Goal: Transaction & Acquisition: Download file/media

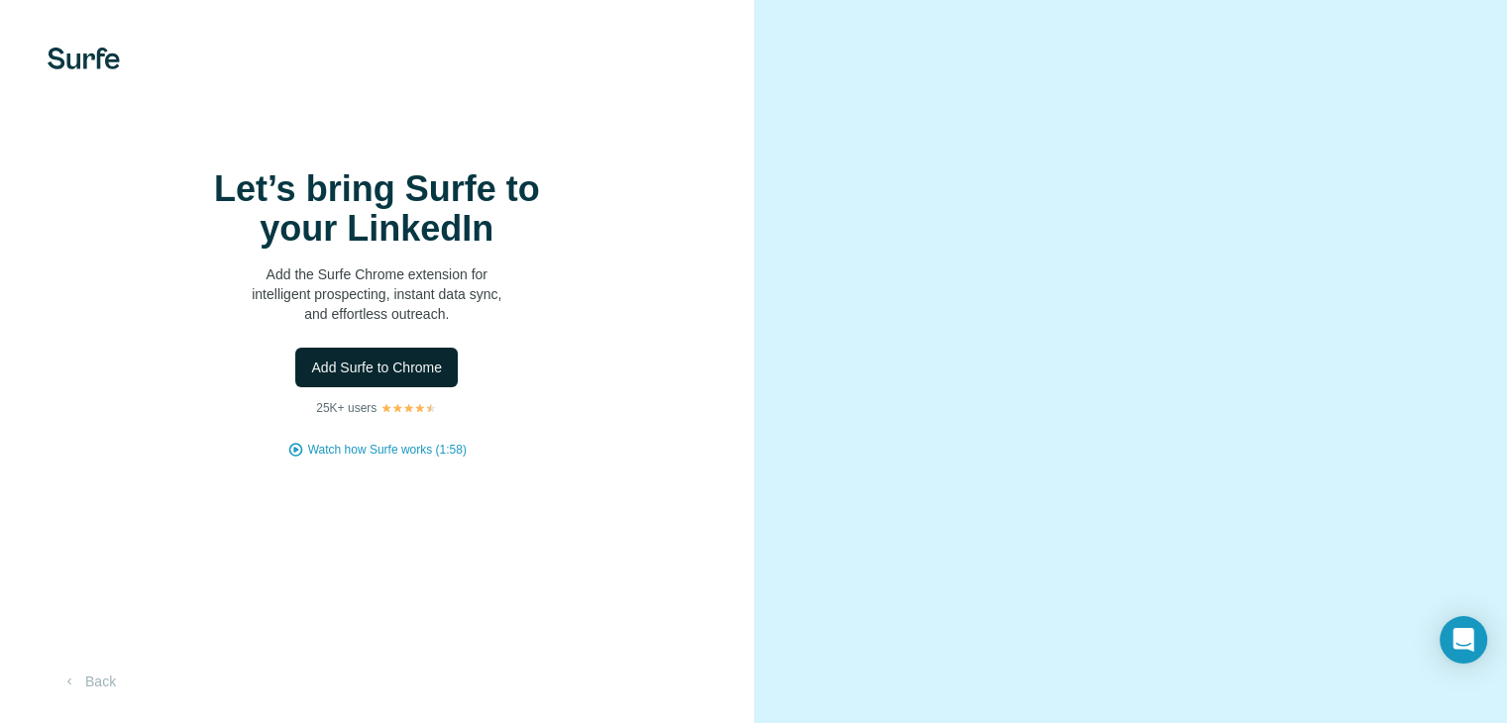
click at [398, 377] on span "Add Surfe to Chrome" at bounding box center [376, 368] width 131 height 20
